Goal: Information Seeking & Learning: Learn about a topic

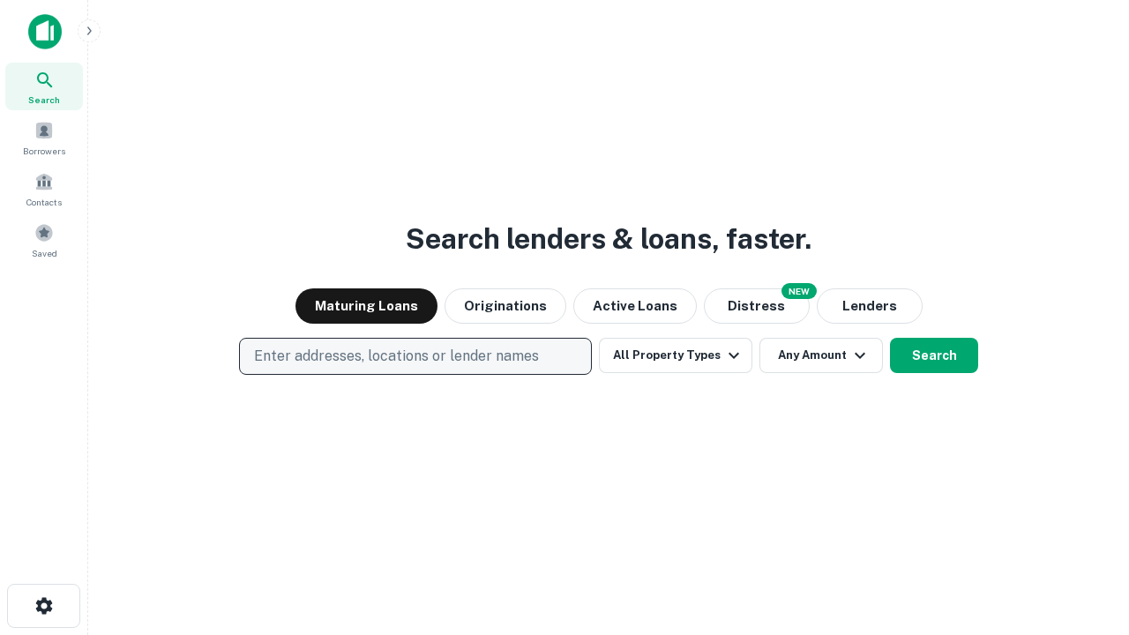
click at [415, 356] on p "Enter addresses, locations or lender names" at bounding box center [396, 356] width 285 height 21
type input "**********"
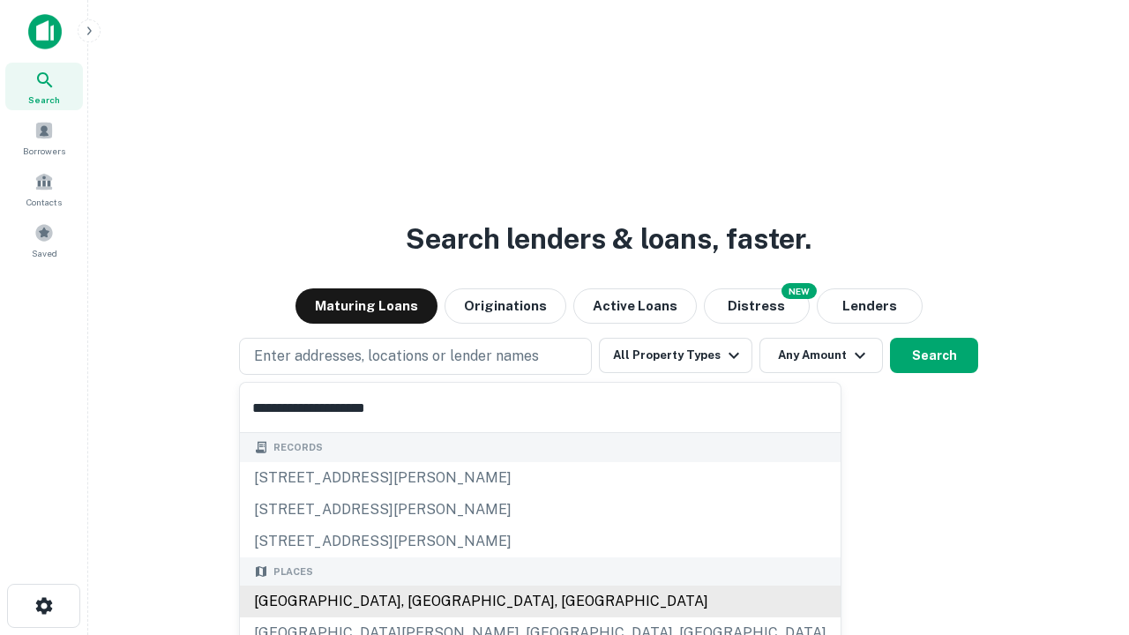
click at [422, 602] on div "Santa Monica, CA, USA" at bounding box center [540, 602] width 601 height 32
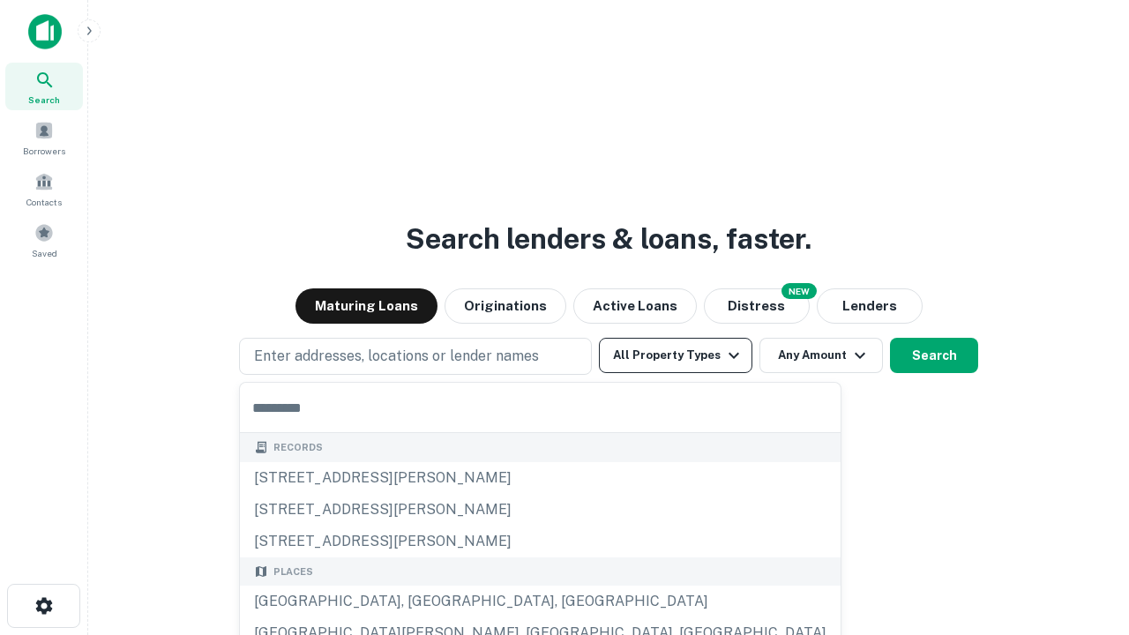
click at [676, 355] on button "All Property Types" at bounding box center [675, 355] width 153 height 35
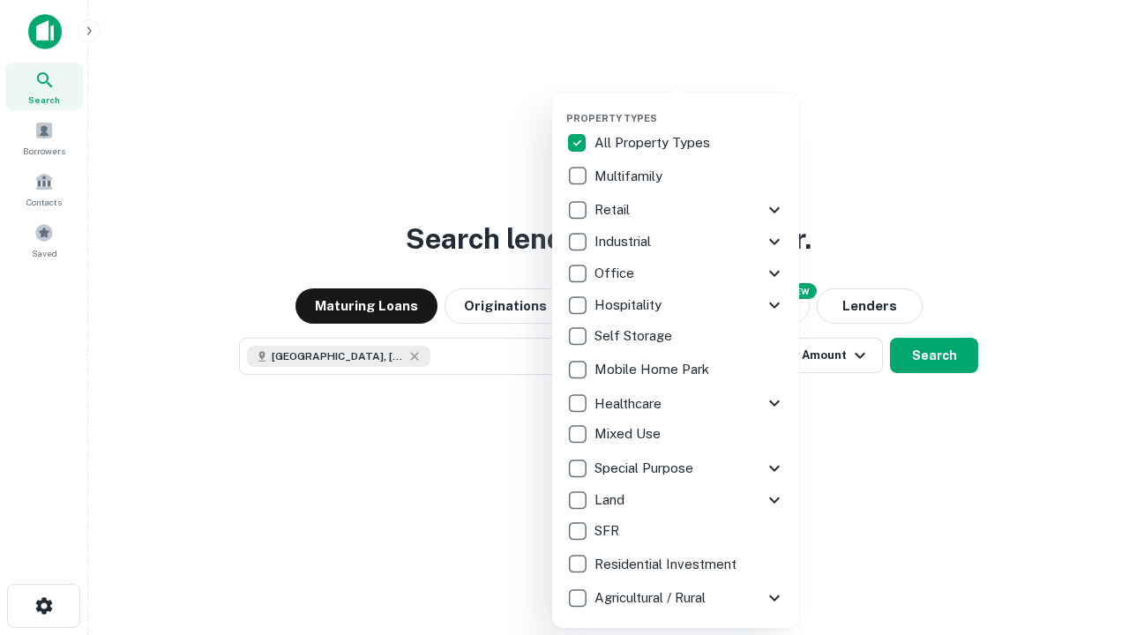
click at [690, 107] on button "button" at bounding box center [689, 107] width 247 height 1
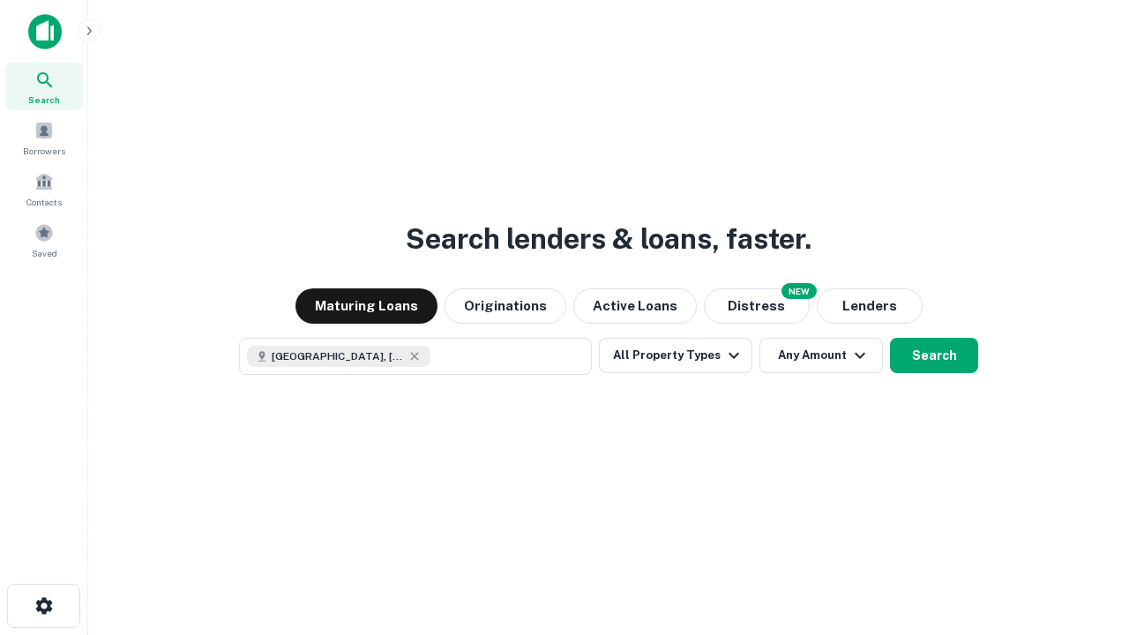
scroll to position [28, 0]
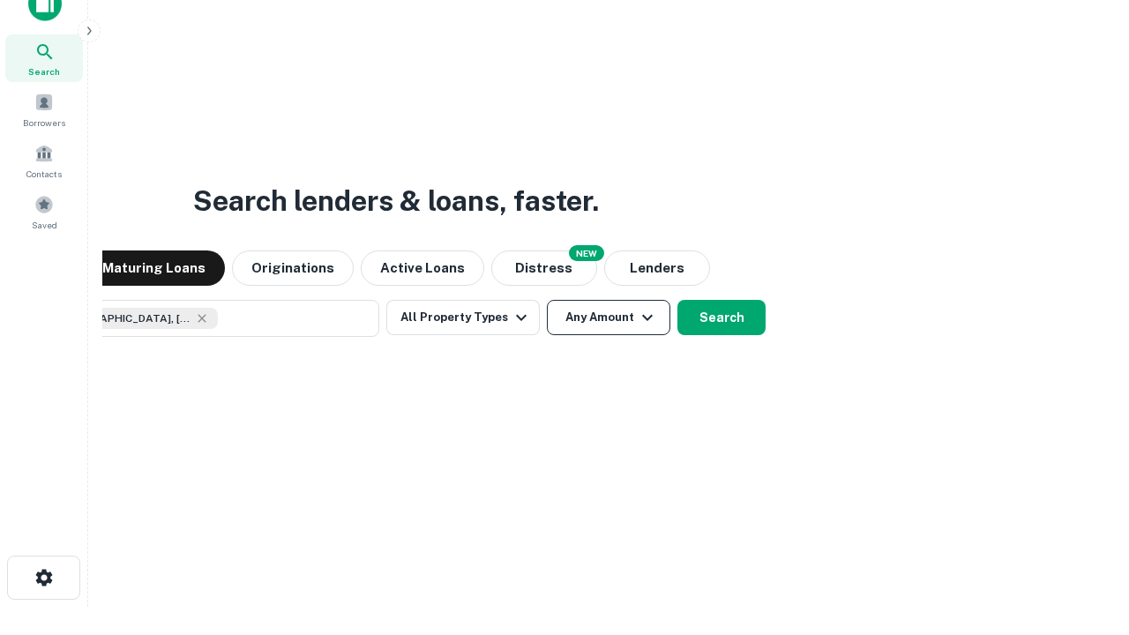
click at [547, 300] on button "Any Amount" at bounding box center [608, 317] width 123 height 35
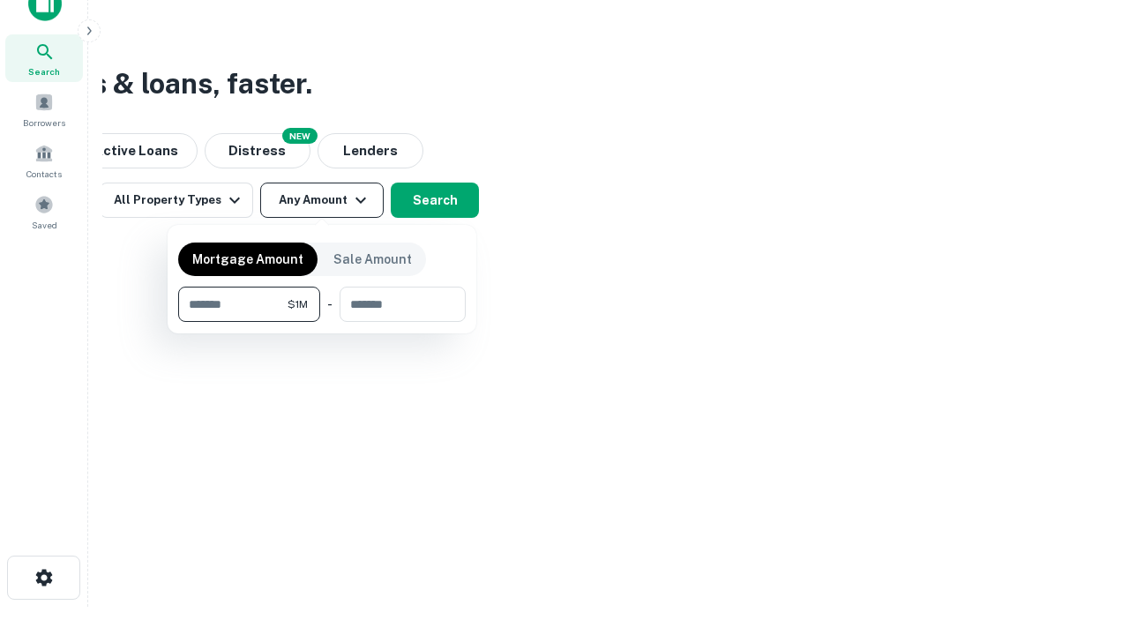
type input "*******"
click at [322, 322] on button "button" at bounding box center [322, 322] width 288 height 1
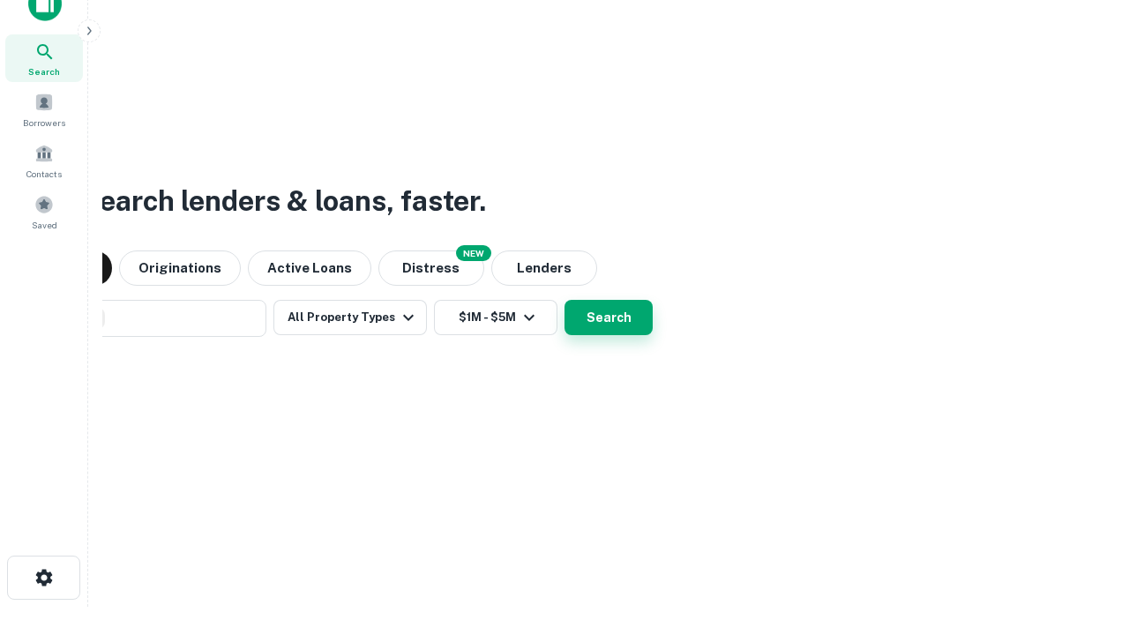
click at [564, 300] on button "Search" at bounding box center [608, 317] width 88 height 35
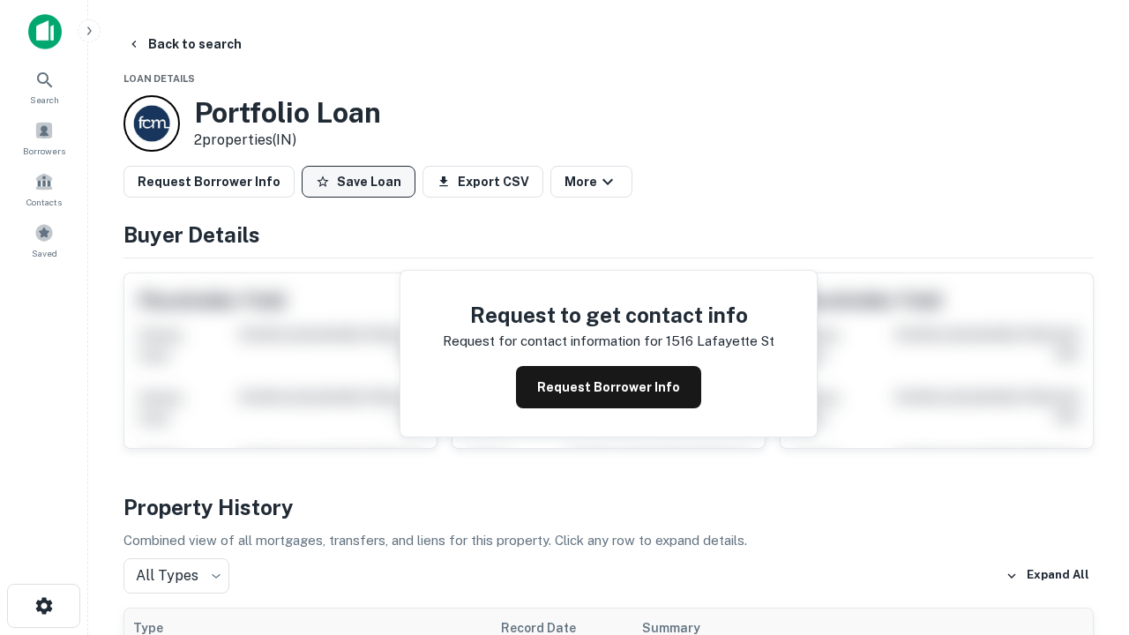
click at [358, 182] on button "Save Loan" at bounding box center [359, 182] width 114 height 32
click at [363, 182] on button "Save Loan" at bounding box center [359, 182] width 114 height 32
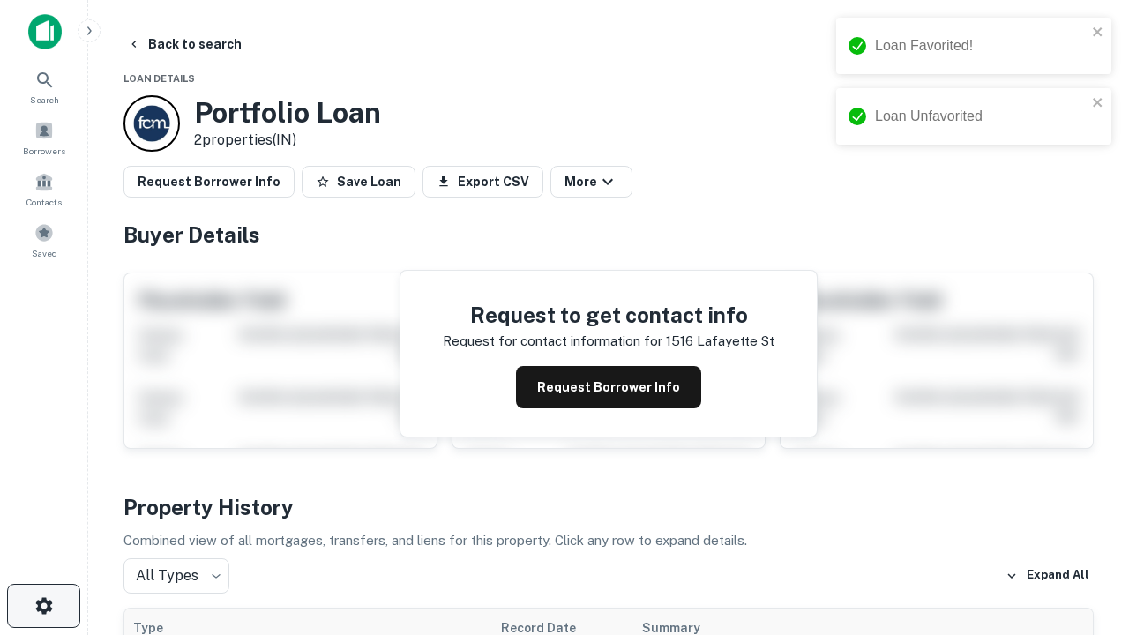
click at [43, 606] on icon "button" at bounding box center [44, 605] width 21 height 21
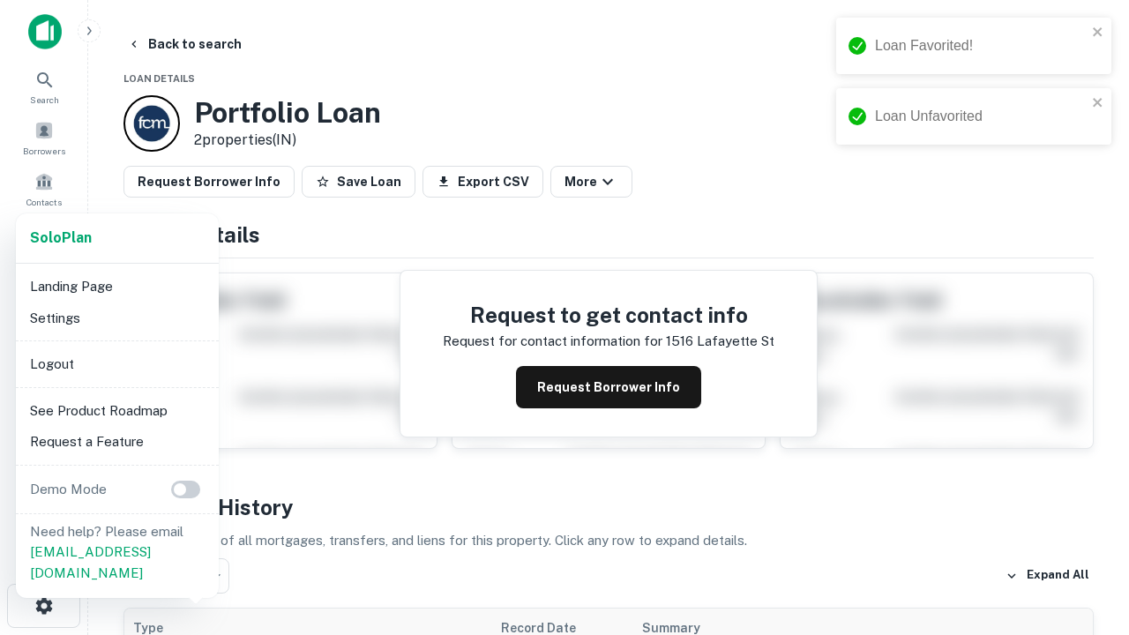
click at [116, 363] on li "Logout" at bounding box center [117, 364] width 189 height 32
